Goal: Transaction & Acquisition: Purchase product/service

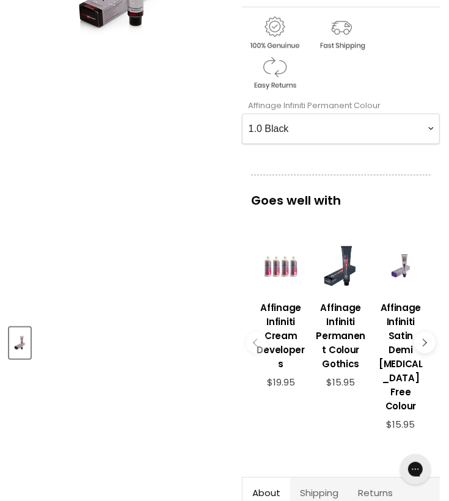
scroll to position [269, 0]
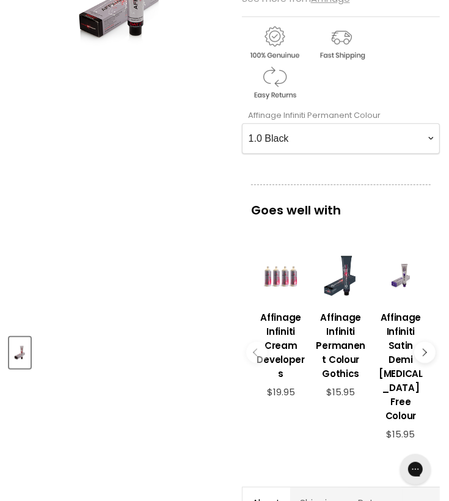
click at [428, 137] on Colour-0-0 "1.0 Black 2.0 Very Dark Brown 3.0 Dark Brown 3.66 Dark Burgundy Brown 4.0 Mediu…" at bounding box center [341, 139] width 198 height 31
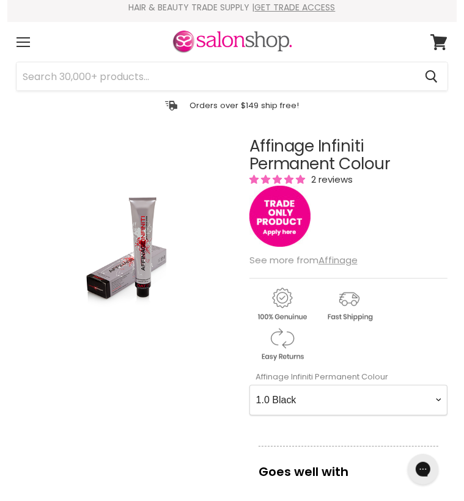
scroll to position [0, 0]
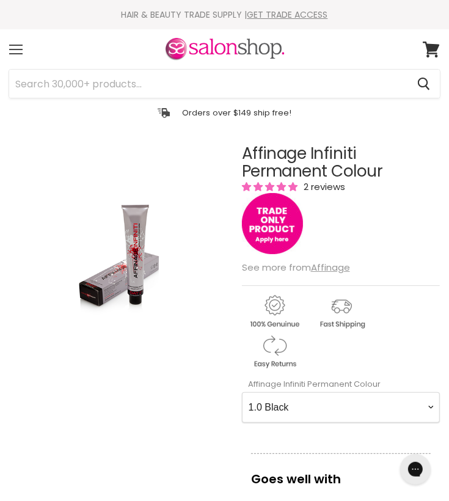
click at [22, 47] on div "Menu" at bounding box center [16, 49] width 26 height 28
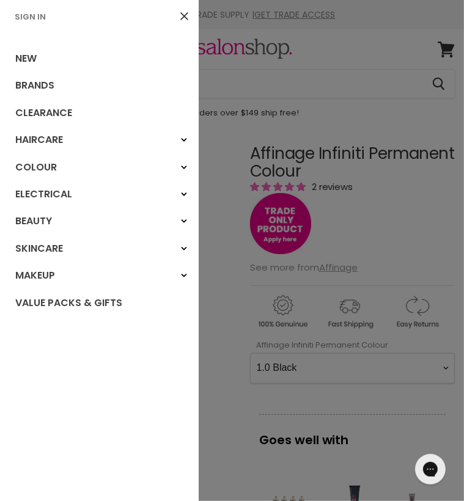
click at [32, 11] on link "Sign In" at bounding box center [30, 17] width 41 height 12
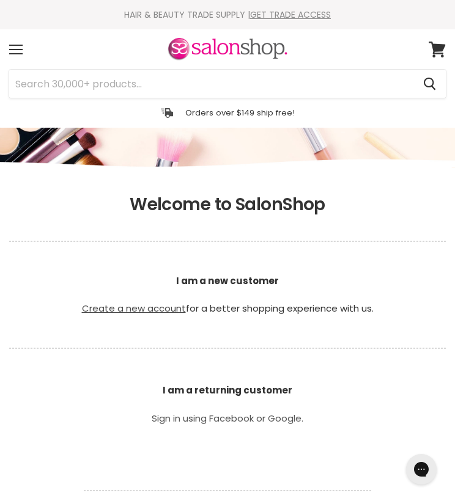
click at [150, 308] on link "Create a new account" at bounding box center [134, 308] width 104 height 13
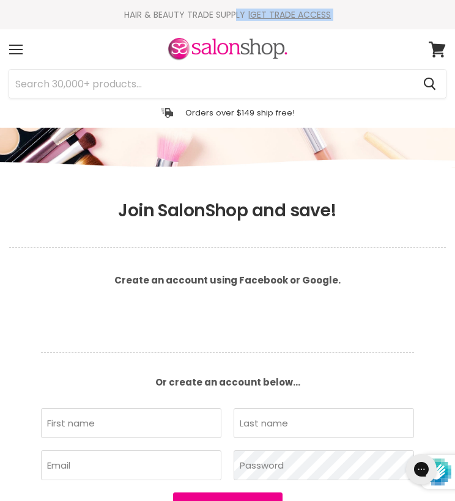
drag, startPoint x: 274, startPoint y: 2, endPoint x: 183, endPoint y: 29, distance: 94.6
click at [183, 29] on header "Skip to content HAIR & BEAUTY TRADE SUPPLY | GET TRADE ACCESS HAIR & BEAUTY TRA…" at bounding box center [227, 64] width 455 height 128
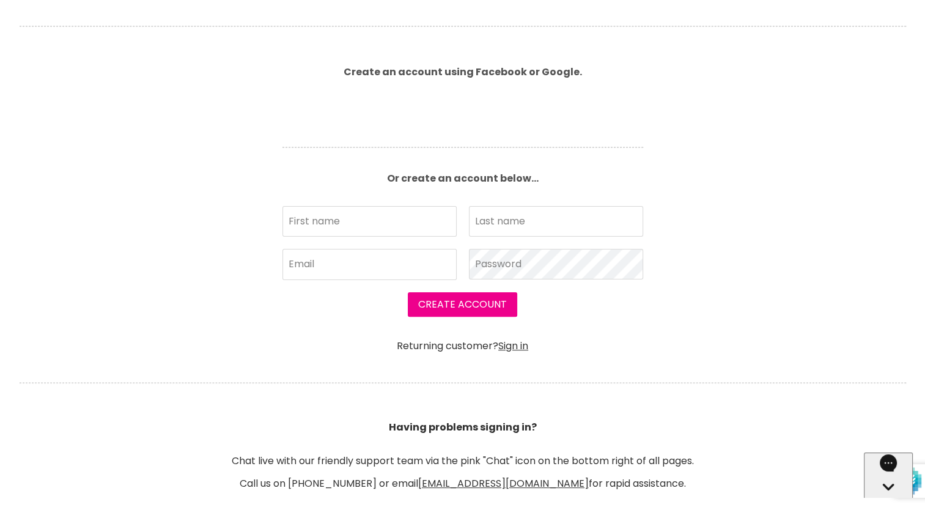
scroll to position [303, 0]
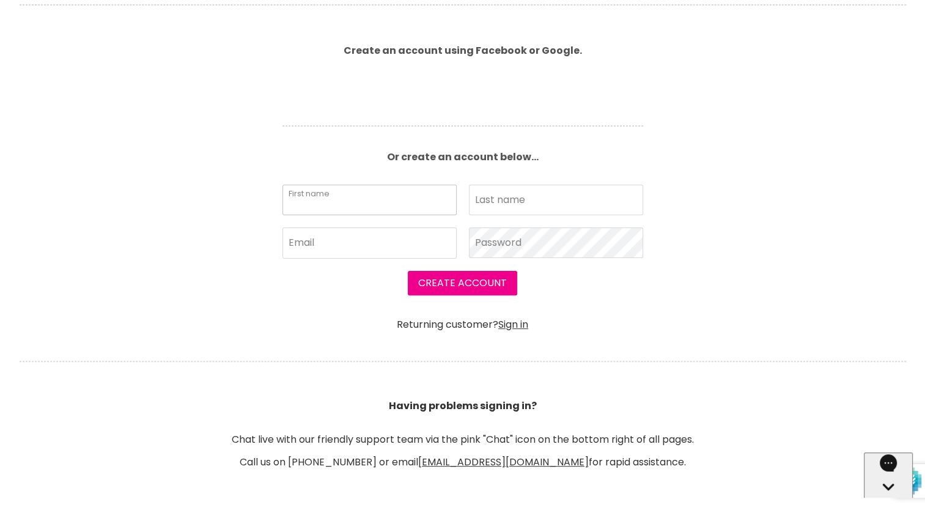
click at [355, 194] on input "First name" at bounding box center [369, 200] width 174 height 31
type input "danielle"
type input "town"
type input "danielletown729@gmail.com"
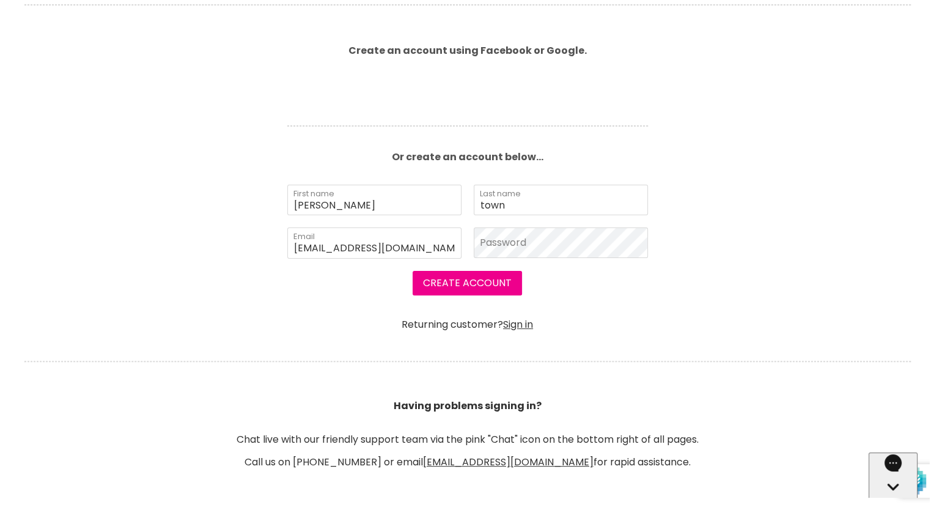
scroll to position [304, 0]
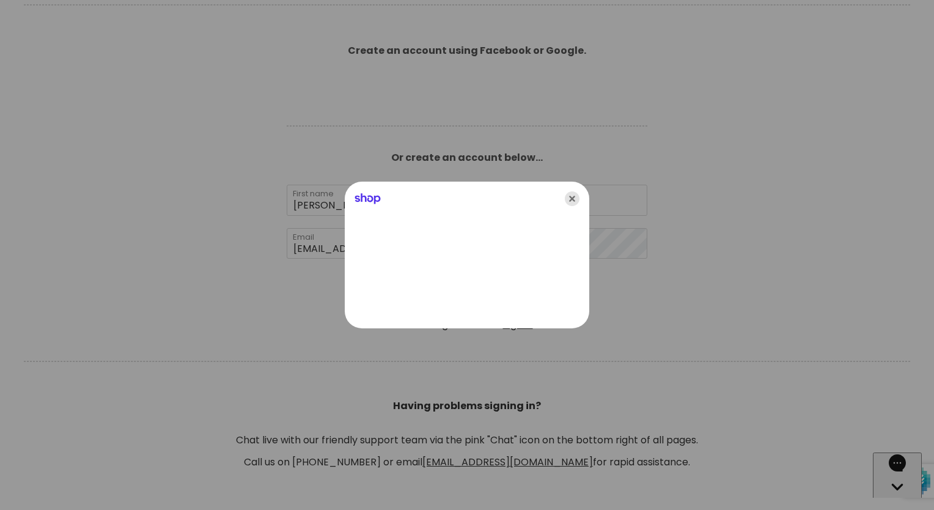
click at [454, 204] on icon "Close" at bounding box center [572, 198] width 15 height 15
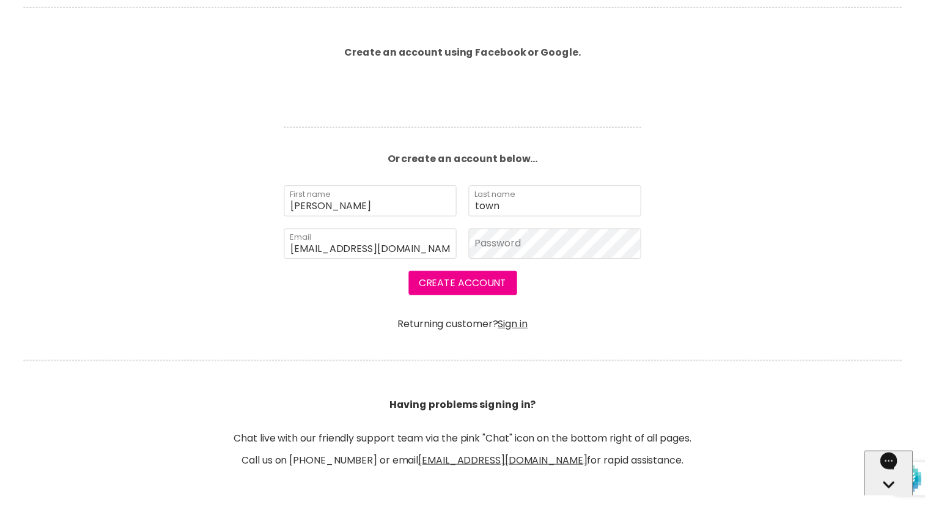
scroll to position [303, 0]
click at [454, 289] on button "Create Account" at bounding box center [462, 283] width 109 height 24
click at [454, 281] on button "Create Account" at bounding box center [462, 283] width 109 height 24
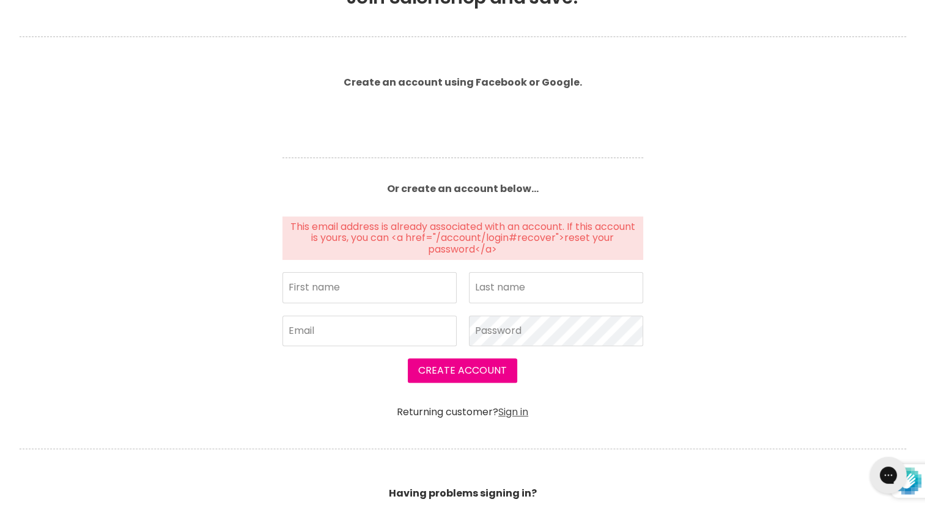
click at [514, 414] on link "Sign in" at bounding box center [513, 412] width 30 height 14
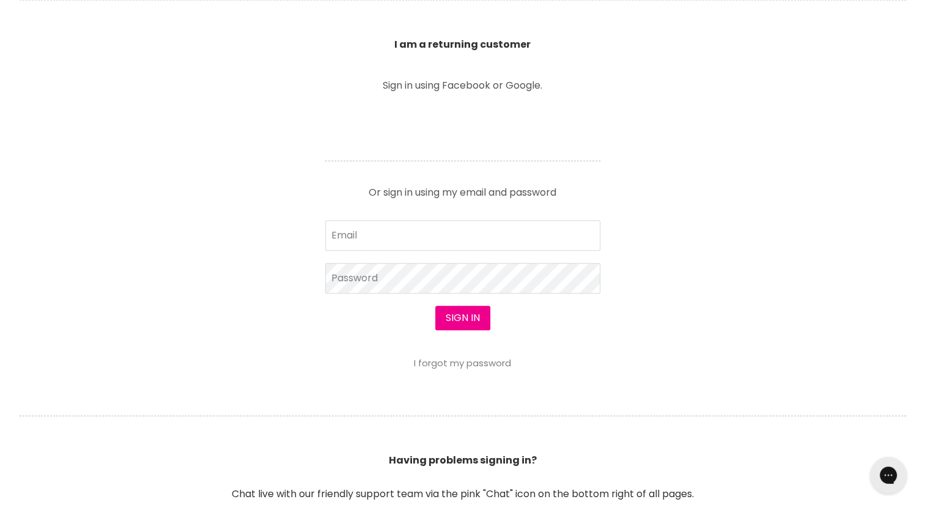
scroll to position [485, 0]
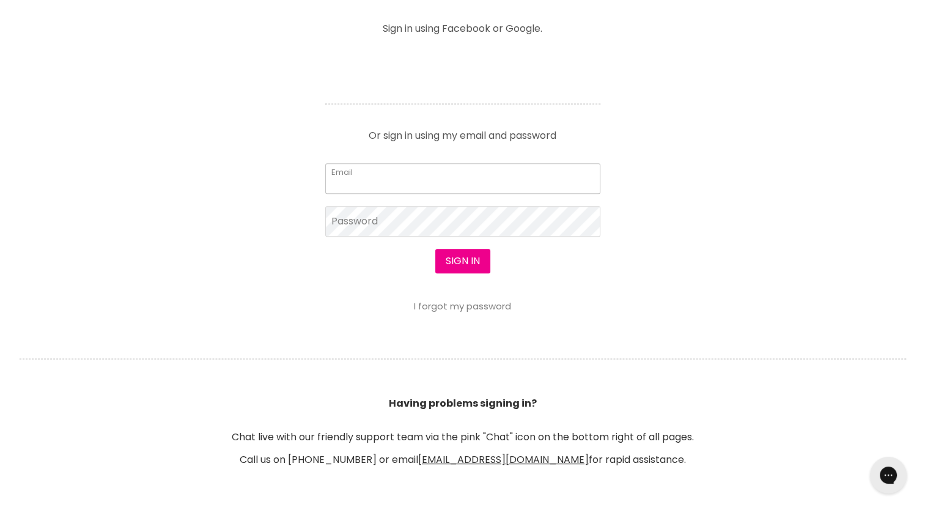
click at [531, 175] on input "Email" at bounding box center [462, 178] width 275 height 31
type input "danielletown729@gmail.com"
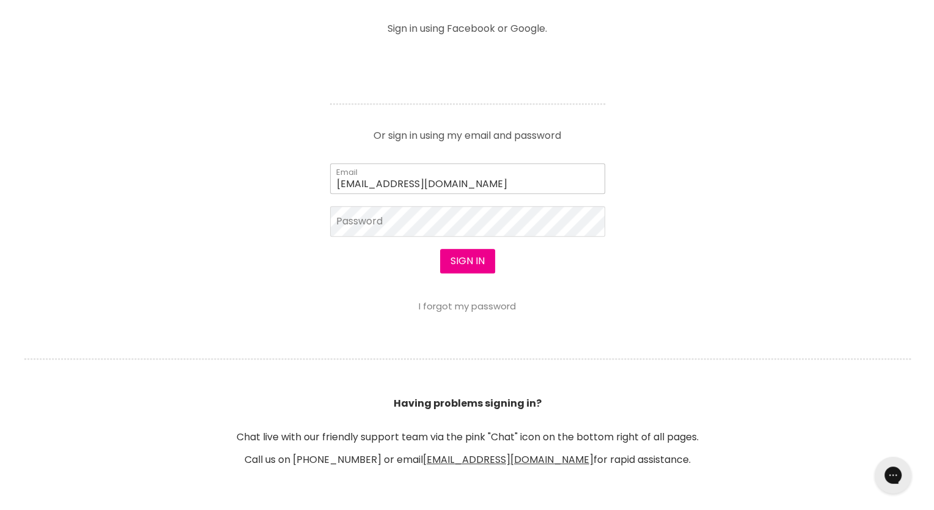
scroll to position [486, 0]
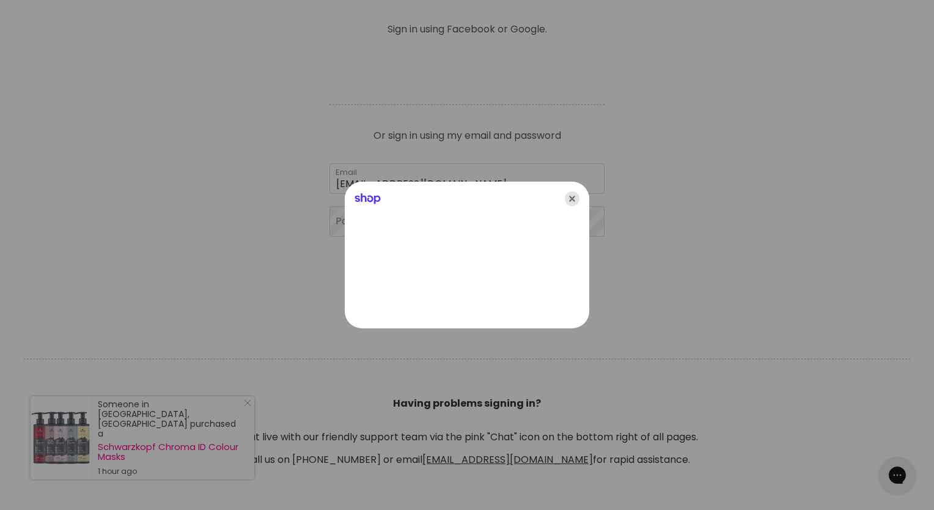
click at [573, 199] on icon "Close" at bounding box center [572, 198] width 15 height 15
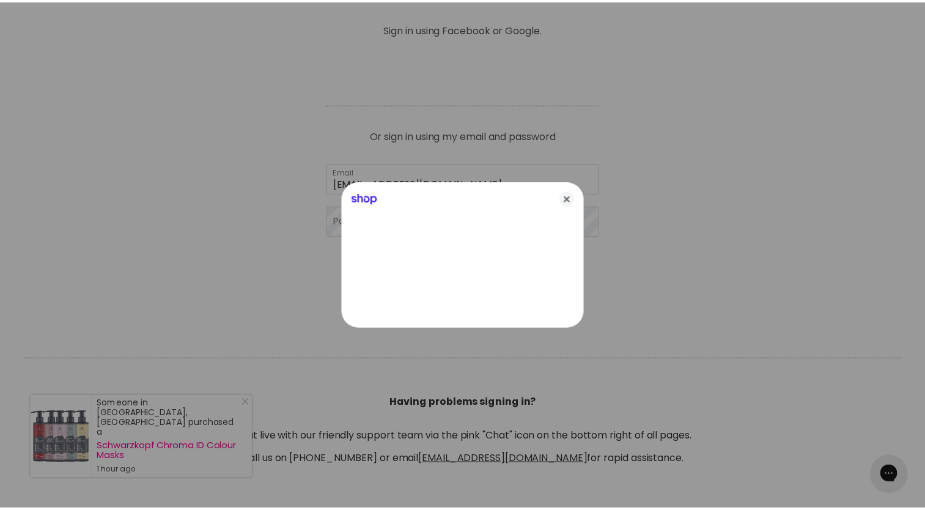
scroll to position [485, 0]
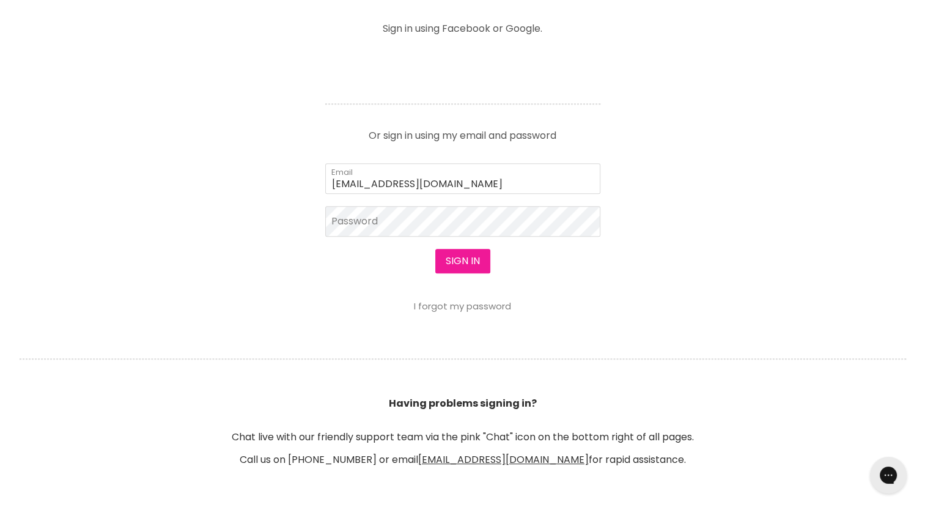
click at [471, 264] on button "Sign in" at bounding box center [462, 261] width 55 height 24
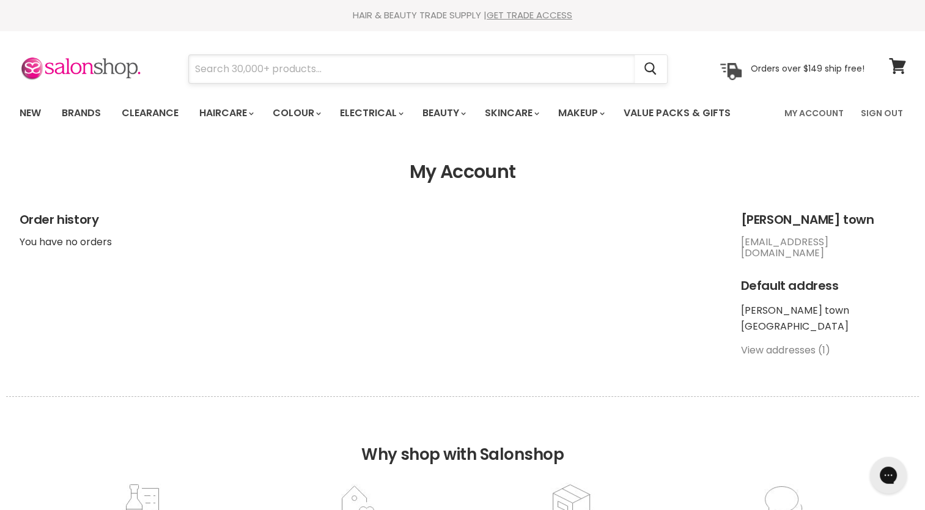
click at [503, 62] on input "Search" at bounding box center [412, 69] width 446 height 28
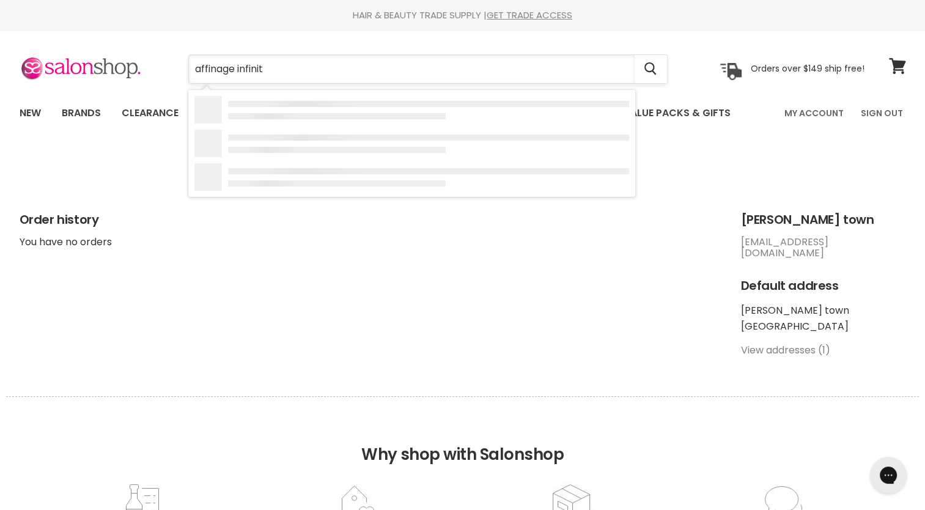
type input "affinage infiniti"
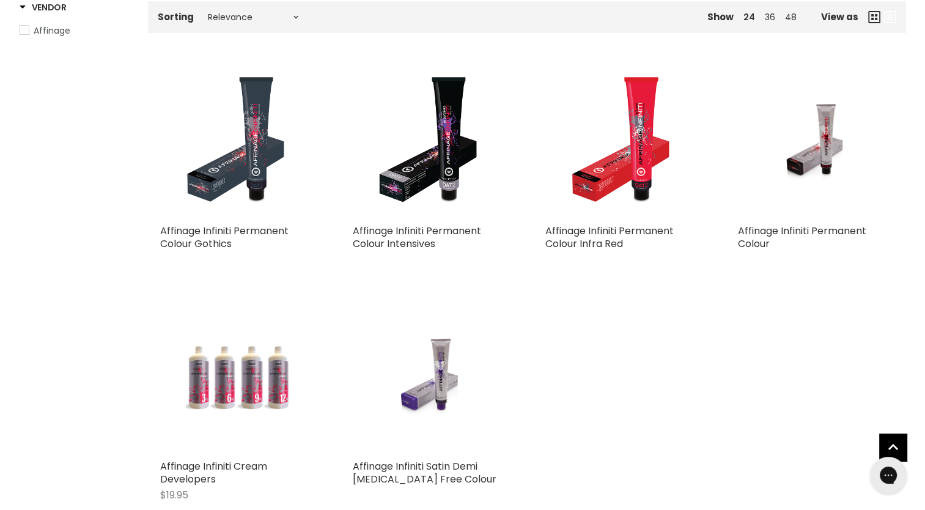
scroll to position [213, 0]
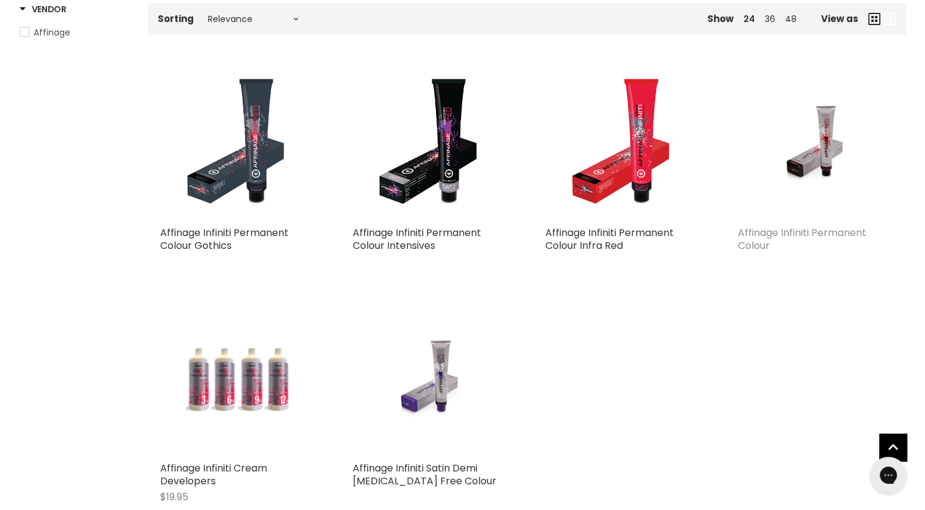
click at [791, 231] on link "Affinage Infiniti Permanent Colour" at bounding box center [802, 239] width 128 height 27
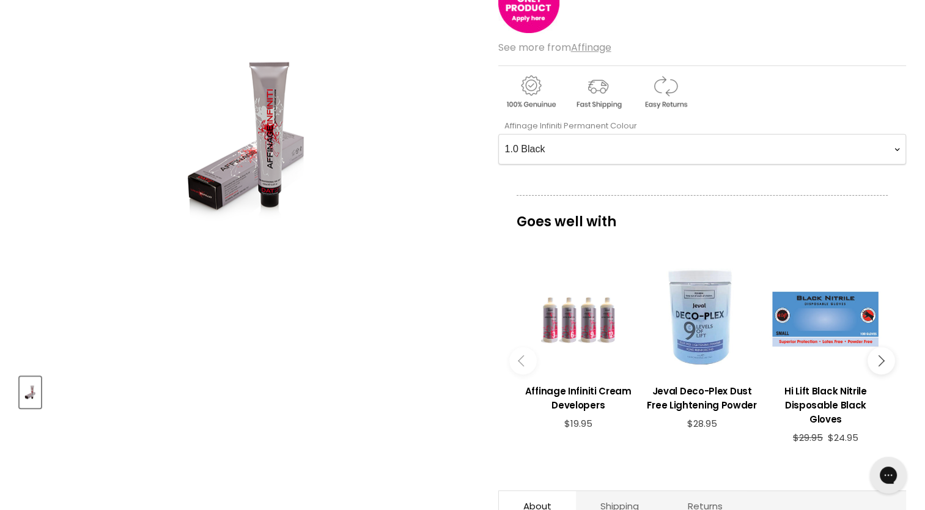
scroll to position [237, 0]
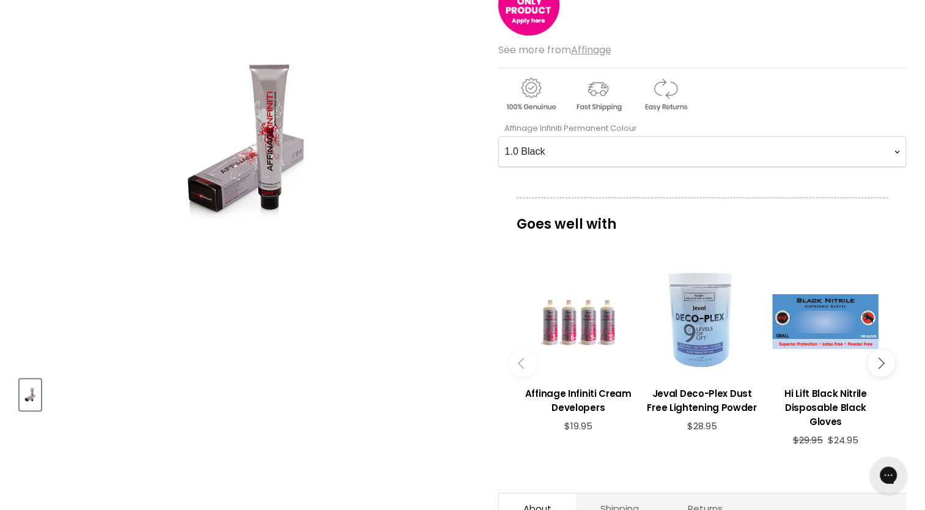
click at [812, 146] on Colour-0-0 "1.0 Black 2.0 Very Dark Brown 3.0 Dark Brown 3.66 Dark Burgundy Brown 4.0 Mediu…" at bounding box center [702, 151] width 408 height 31
